Goal: Navigation & Orientation: Find specific page/section

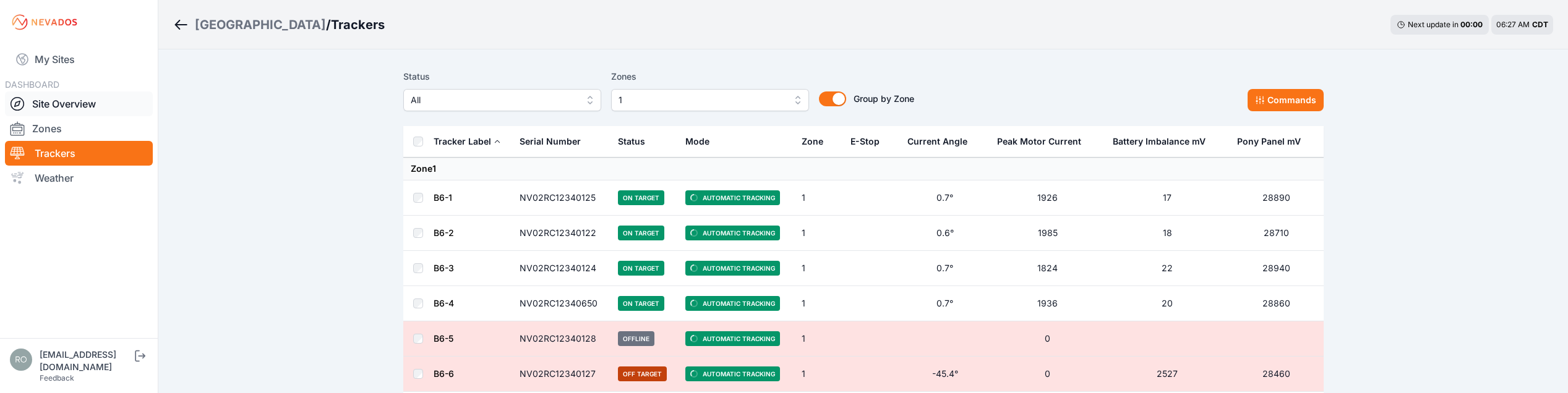
click at [18, 100] on icon at bounding box center [17, 104] width 15 height 15
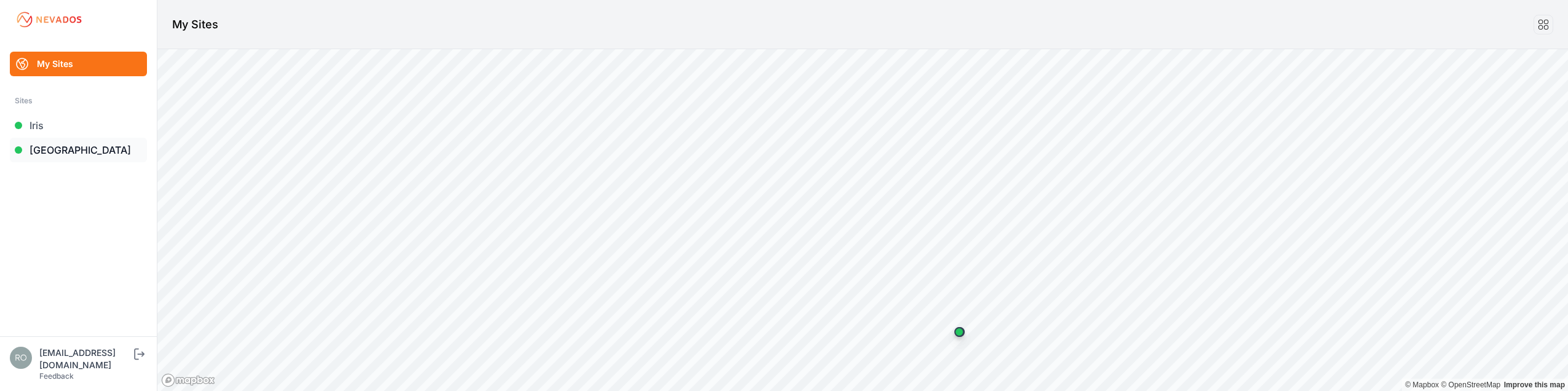
click at [44, 151] on link "[GEOGRAPHIC_DATA]" at bounding box center [78, 150] width 137 height 24
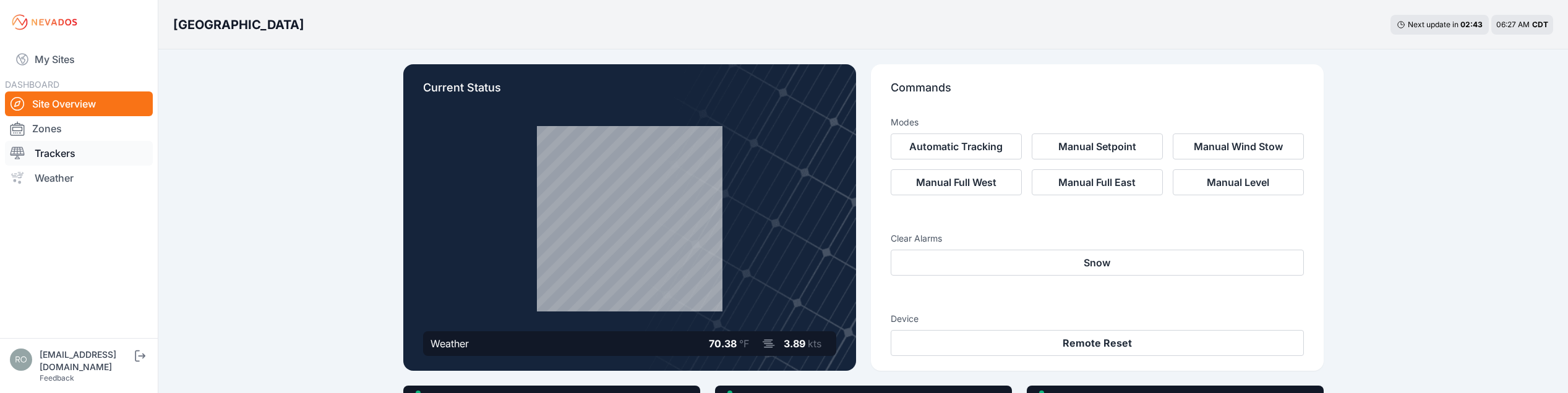
click at [15, 153] on icon at bounding box center [17, 153] width 15 height 15
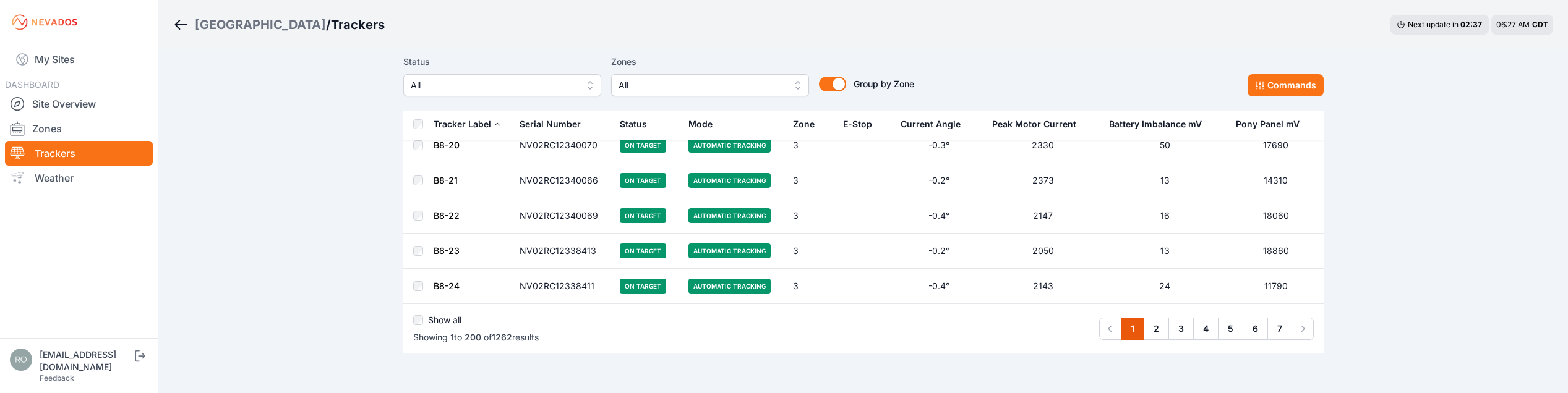
scroll to position [7022, 0]
